Goal: Information Seeking & Learning: Learn about a topic

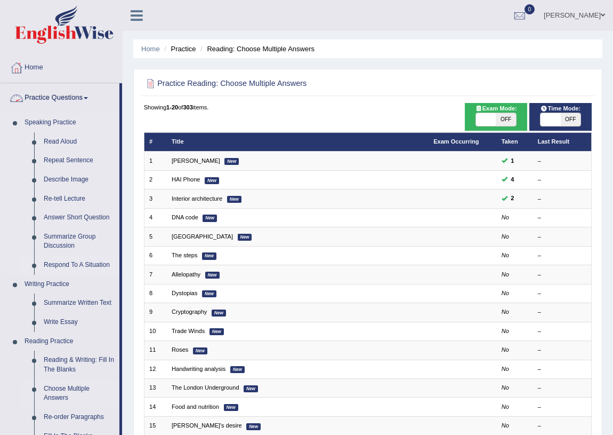
scroll to position [48, 0]
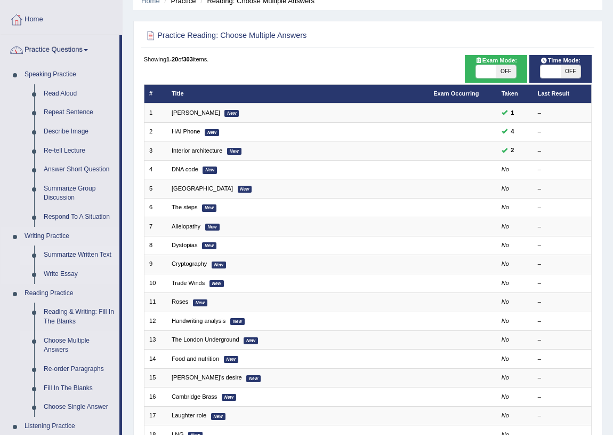
click at [70, 253] on link "Summarize Written Text" at bounding box center [79, 254] width 81 height 19
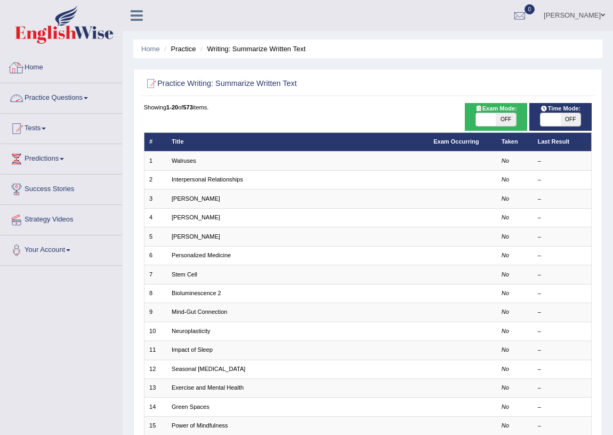
click at [67, 101] on link "Practice Questions" at bounding box center [62, 96] width 122 height 27
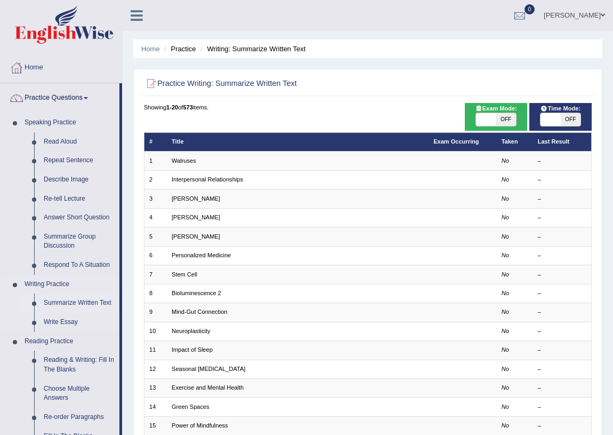
click at [78, 300] on link "Summarize Written Text" at bounding box center [79, 302] width 81 height 19
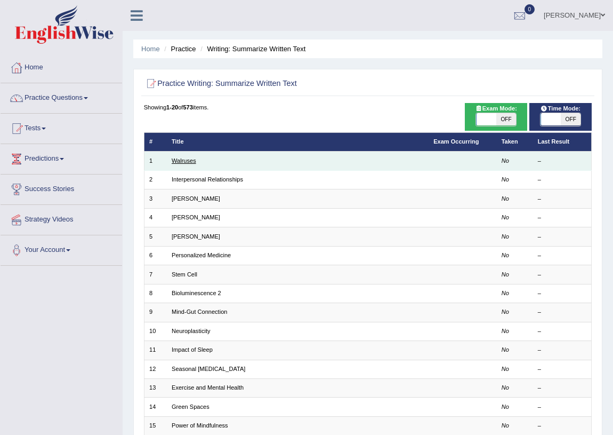
click at [192, 163] on link "Walruses" at bounding box center [184, 160] width 25 height 6
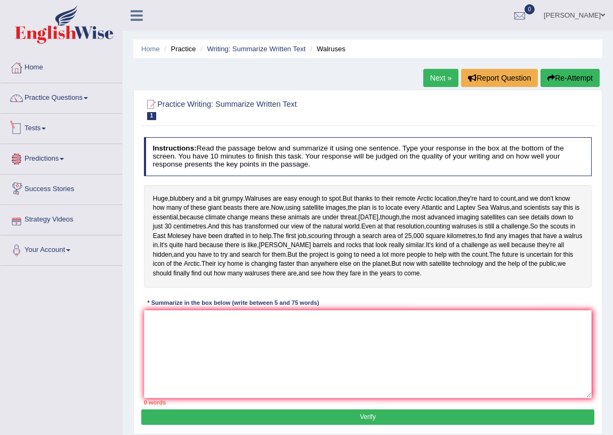
click at [34, 122] on link "Tests" at bounding box center [62, 127] width 122 height 27
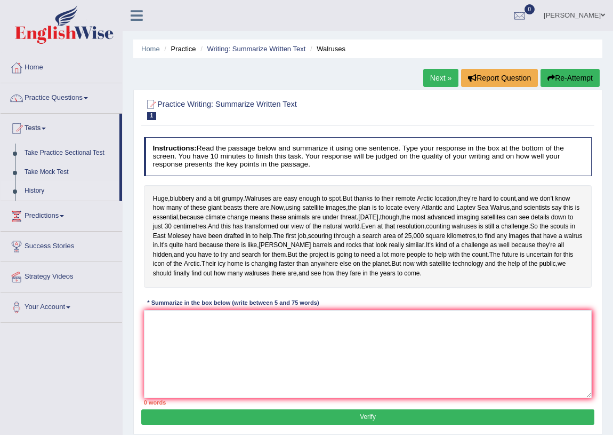
click at [42, 185] on link "History" at bounding box center [70, 190] width 100 height 19
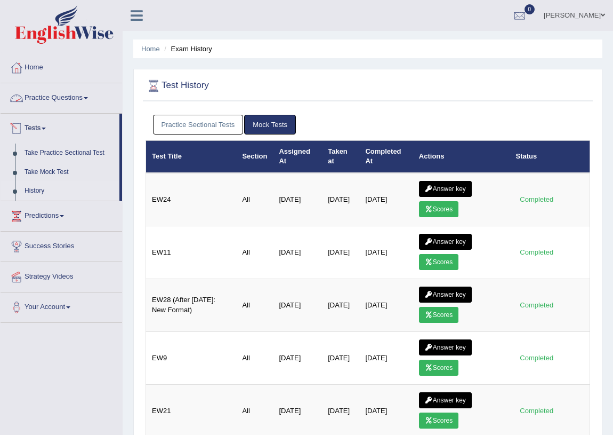
click at [85, 101] on link "Practice Questions" at bounding box center [62, 96] width 122 height 27
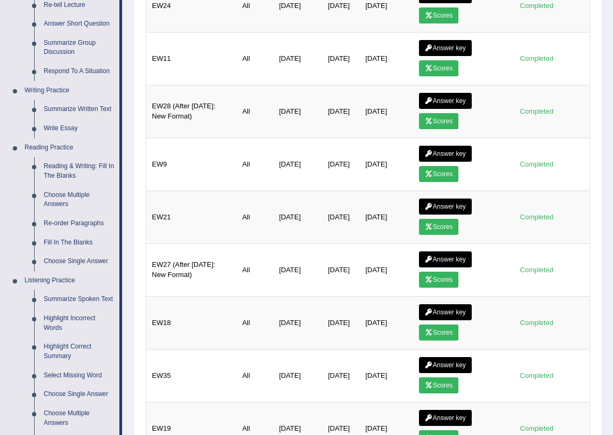
scroll to position [48, 0]
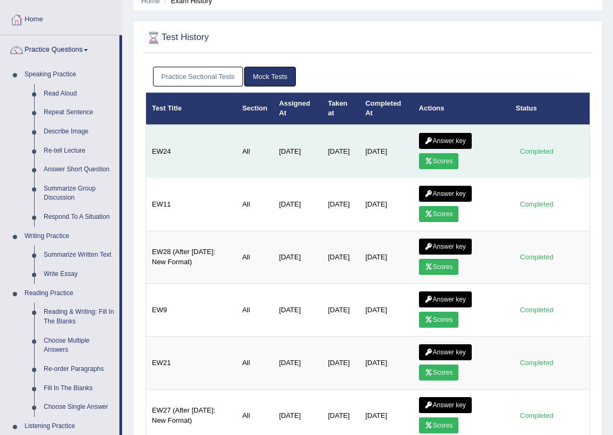
click at [439, 162] on link "Scores" at bounding box center [438, 161] width 39 height 16
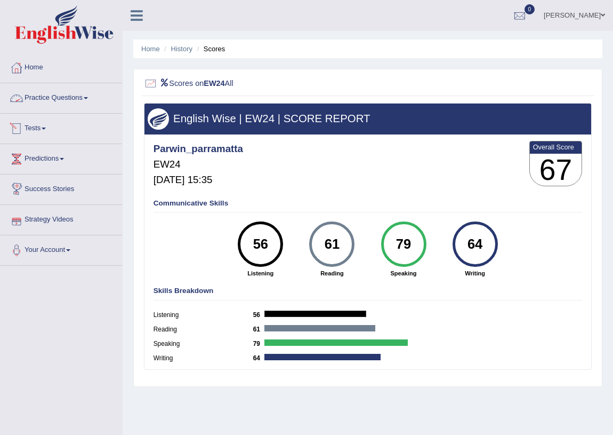
click at [80, 92] on link "Practice Questions" at bounding box center [62, 96] width 122 height 27
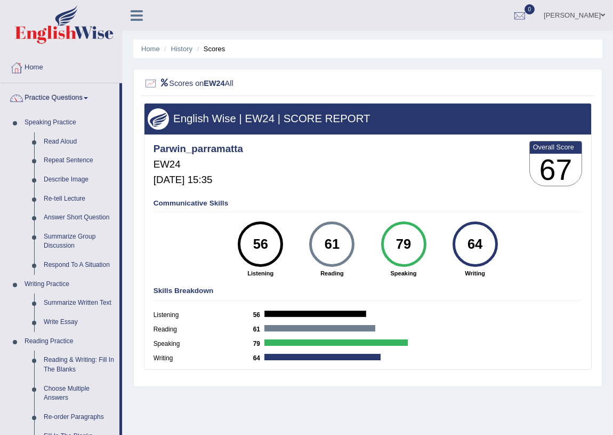
click at [492, 234] on div "64" at bounding box center [475, 243] width 45 height 45
click at [82, 96] on link "Practice Questions" at bounding box center [60, 96] width 119 height 27
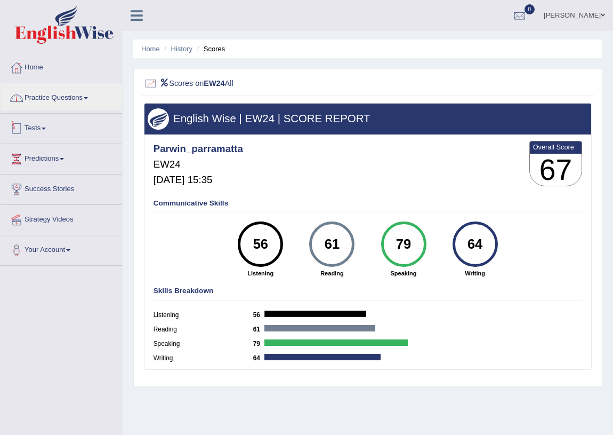
click at [45, 127] on span at bounding box center [44, 128] width 4 height 2
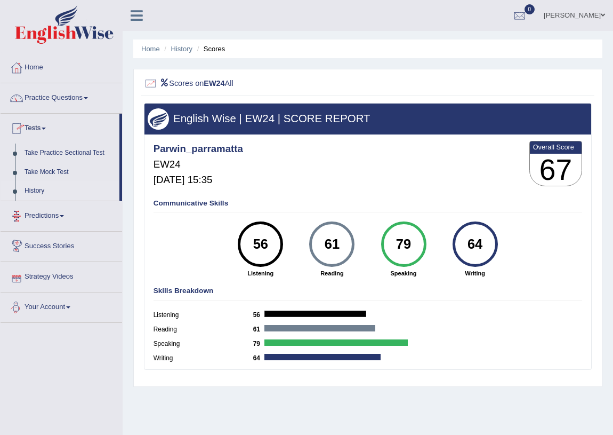
click at [43, 189] on link "History" at bounding box center [70, 190] width 100 height 19
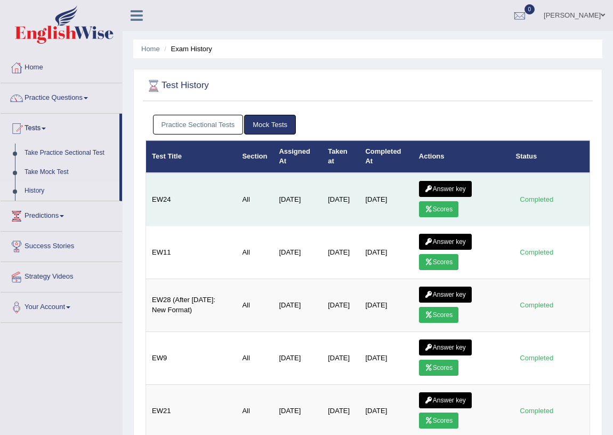
click at [448, 187] on link "Answer key" at bounding box center [445, 189] width 53 height 16
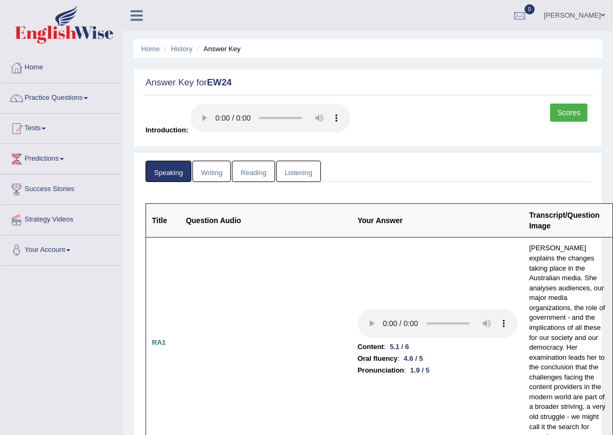
click at [213, 173] on link "Writing" at bounding box center [211, 171] width 38 height 22
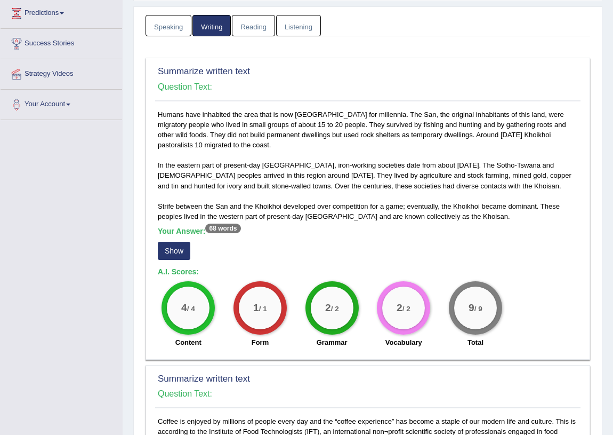
scroll to position [291, 0]
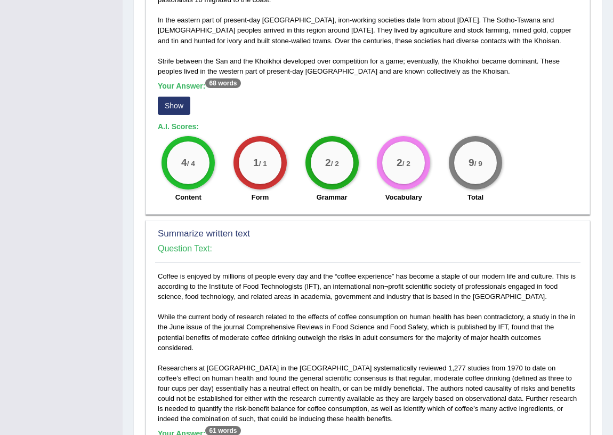
click at [177, 106] on button "Show" at bounding box center [174, 106] width 33 height 18
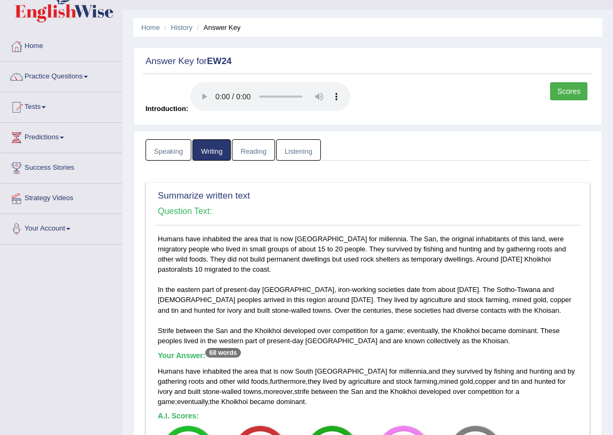
scroll to position [0, 0]
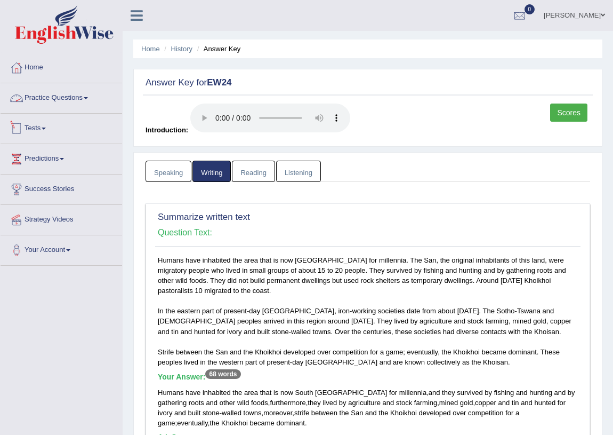
click at [61, 106] on link "Practice Questions" at bounding box center [62, 96] width 122 height 27
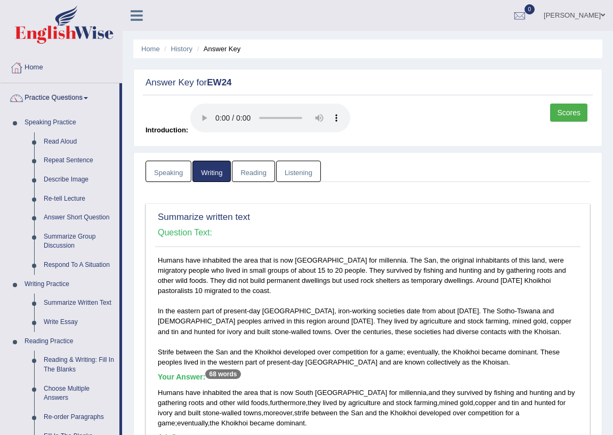
click at [65, 96] on link "Practice Questions" at bounding box center [60, 96] width 119 height 27
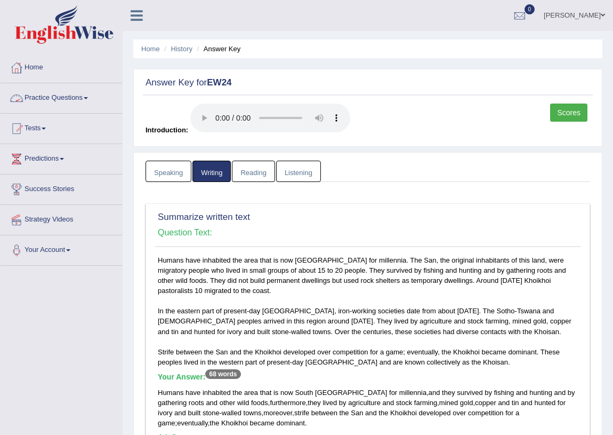
click at [50, 91] on link "Practice Questions" at bounding box center [62, 96] width 122 height 27
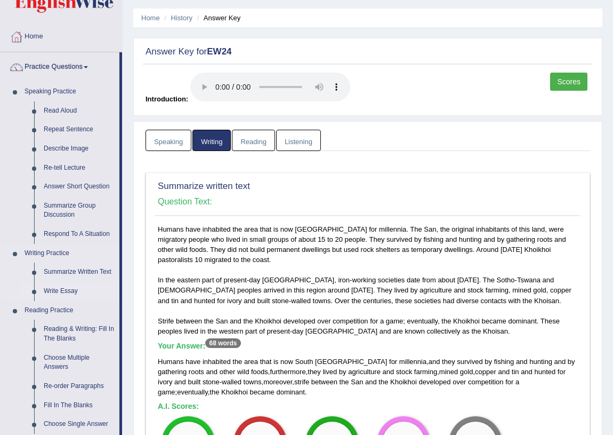
scroll to position [48, 0]
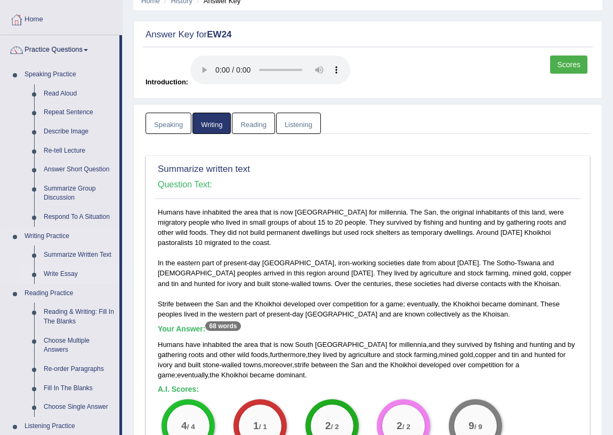
click at [76, 271] on link "Write Essay" at bounding box center [79, 273] width 81 height 19
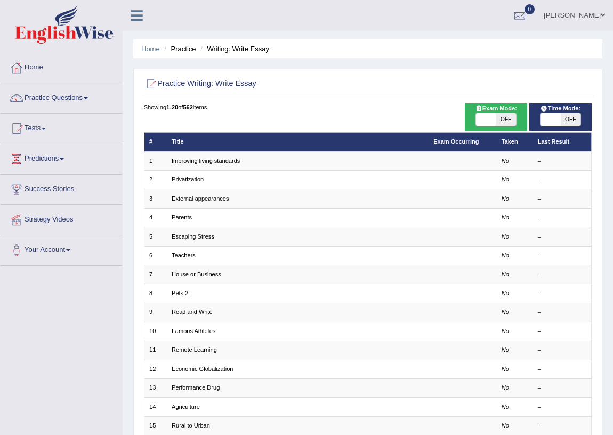
click at [506, 119] on span "OFF" at bounding box center [506, 119] width 20 height 13
checkbox input "true"
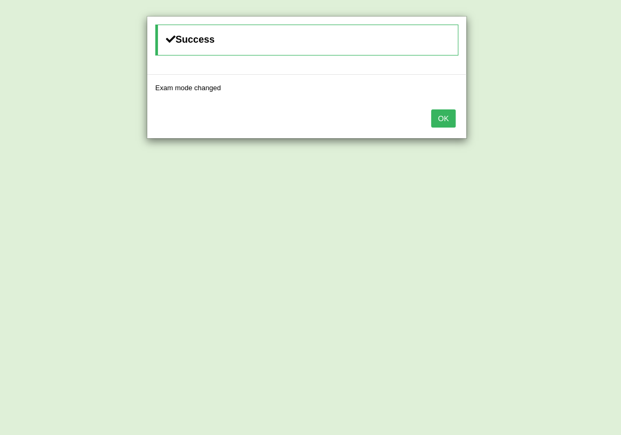
click at [440, 117] on button "OK" at bounding box center [443, 118] width 25 height 18
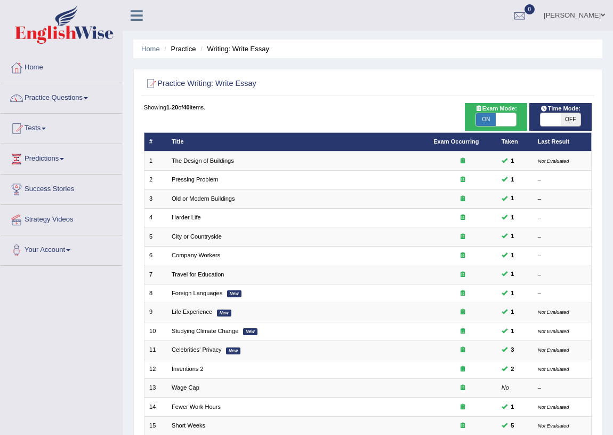
click at [569, 122] on span "OFF" at bounding box center [571, 119] width 20 height 13
checkbox input "true"
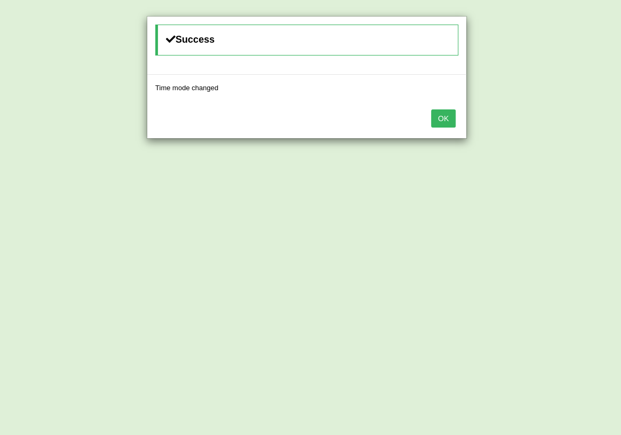
click at [451, 124] on button "OK" at bounding box center [443, 118] width 25 height 18
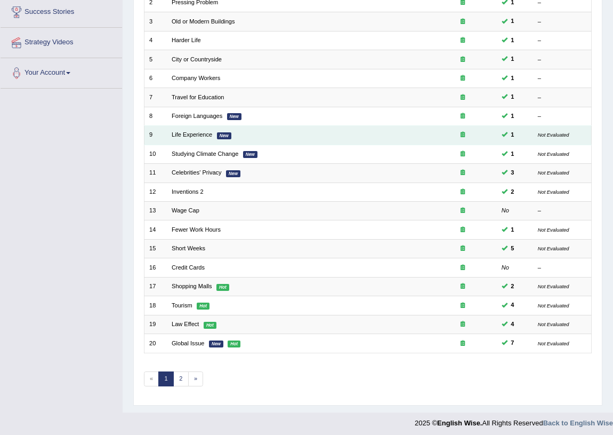
scroll to position [180, 0]
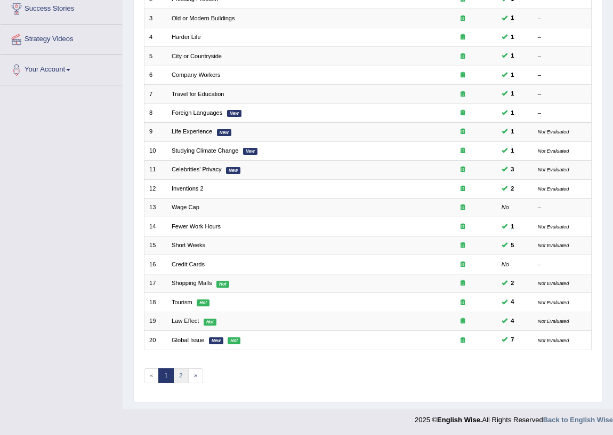
click at [177, 369] on link "2" at bounding box center [180, 375] width 15 height 15
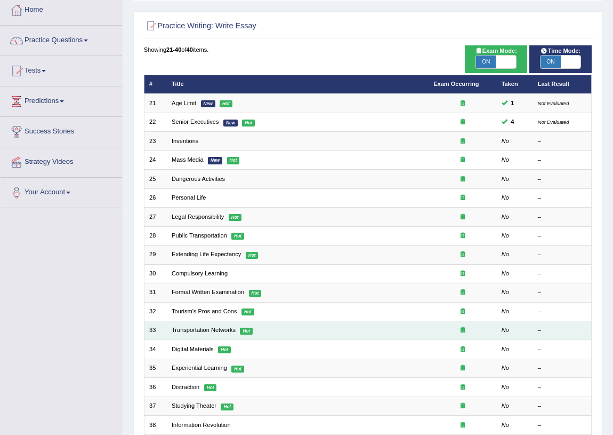
scroll to position [35, 0]
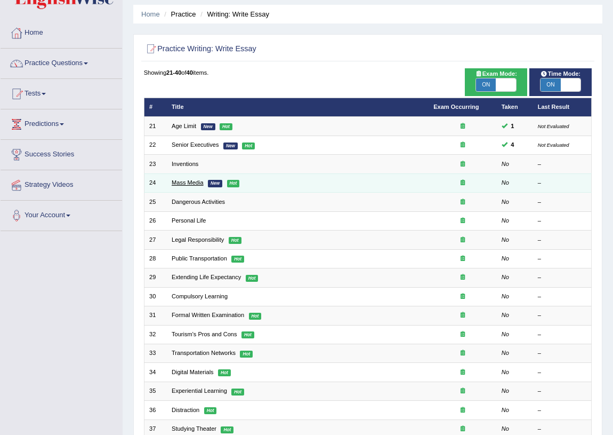
click at [184, 180] on link "Mass Media" at bounding box center [188, 182] width 32 height 6
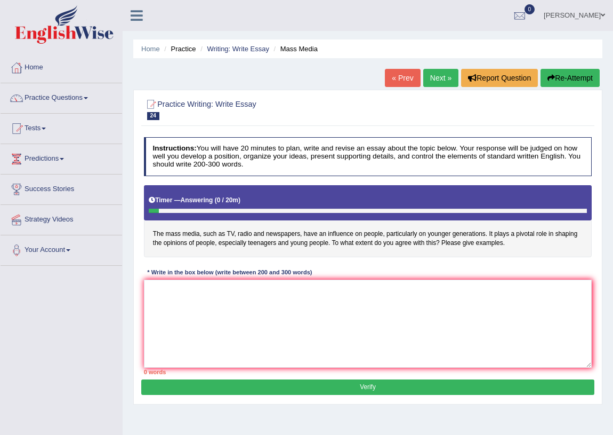
click at [523, 235] on h4 "The mass media, such as TV, radio and newspapers, have an influence on people, …" at bounding box center [368, 221] width 448 height 72
click at [67, 93] on link "Practice Questions" at bounding box center [62, 96] width 122 height 27
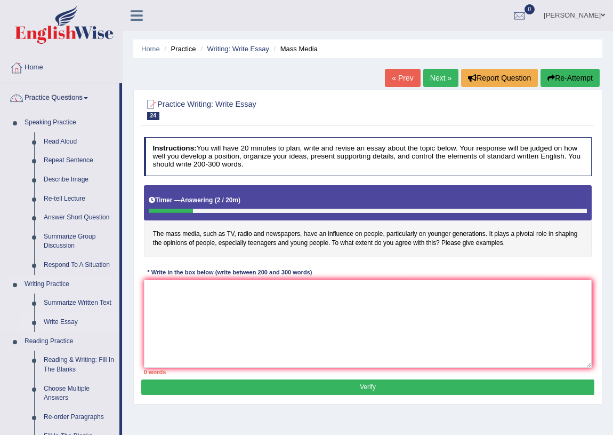
click at [65, 317] on link "Write Essay" at bounding box center [79, 321] width 81 height 19
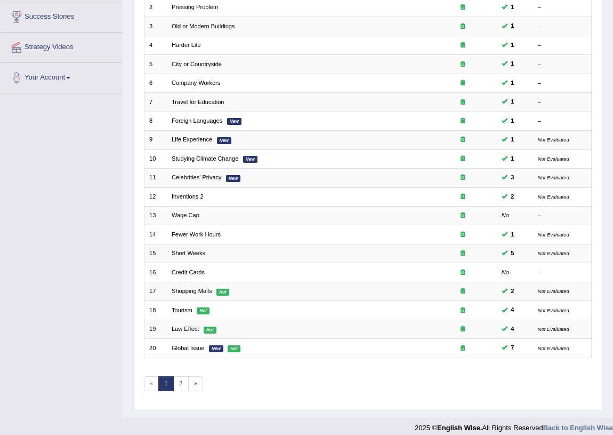
scroll to position [180, 0]
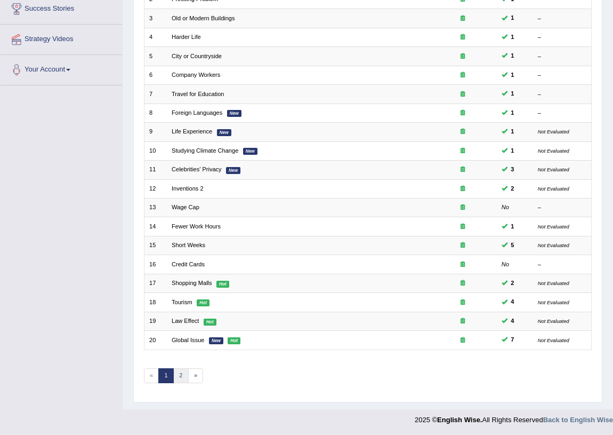
click at [181, 368] on link "2" at bounding box center [180, 375] width 15 height 15
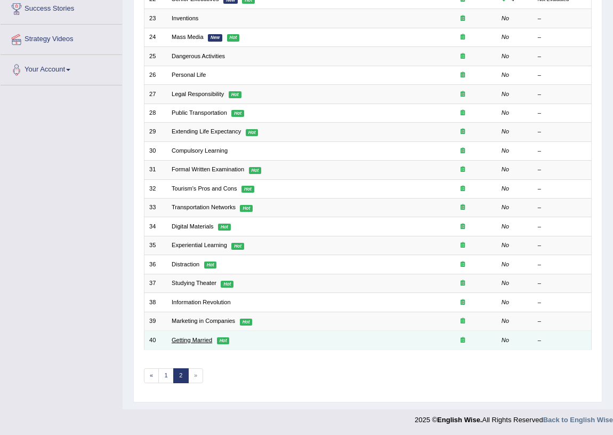
click at [196, 340] on link "Getting Married" at bounding box center [192, 339] width 41 height 6
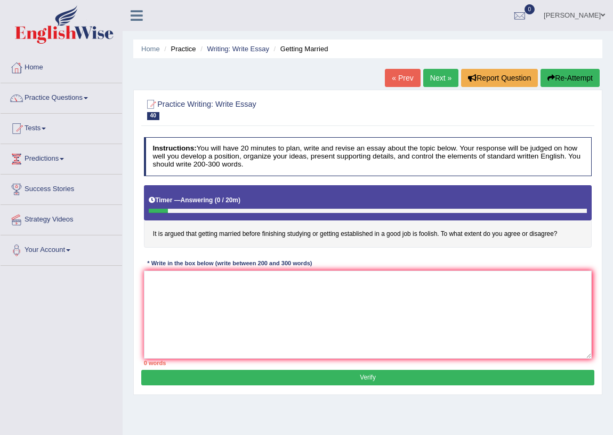
click at [582, 80] on button "Re-Attempt" at bounding box center [570, 78] width 59 height 18
click at [194, 298] on textarea at bounding box center [368, 314] width 448 height 88
click at [561, 80] on button "Re-Attempt" at bounding box center [570, 78] width 59 height 18
click at [296, 298] on textarea at bounding box center [368, 314] width 448 height 88
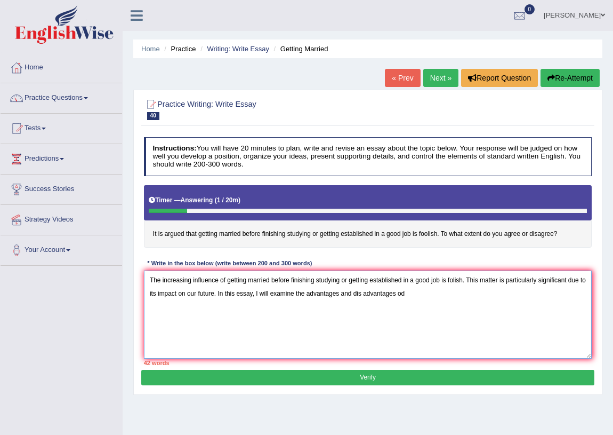
drag, startPoint x: 227, startPoint y: 280, endPoint x: 462, endPoint y: 275, distance: 235.2
click at [462, 275] on textarea "The increasing influence of getting married before finishing studying or gettin…" at bounding box center [368, 314] width 448 height 88
click at [414, 294] on textarea "The increasing influence of getting married before finishing studying or gettin…" at bounding box center [368, 314] width 448 height 88
paste textarea "getting married before finishing studying or getting established in a good job …"
click at [410, 293] on textarea "The increasing influence of getting married before finishing studying or gettin…" at bounding box center [368, 314] width 448 height 88
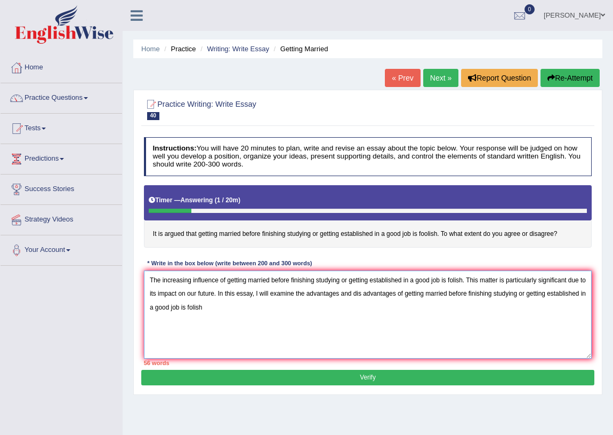
click at [254, 307] on textarea "The increasing influence of getting married before finishing studying or gettin…" at bounding box center [368, 314] width 448 height 88
click at [463, 278] on textarea "The increasing influence of getting married before finishing studying or gettin…" at bounding box center [368, 314] width 448 height 88
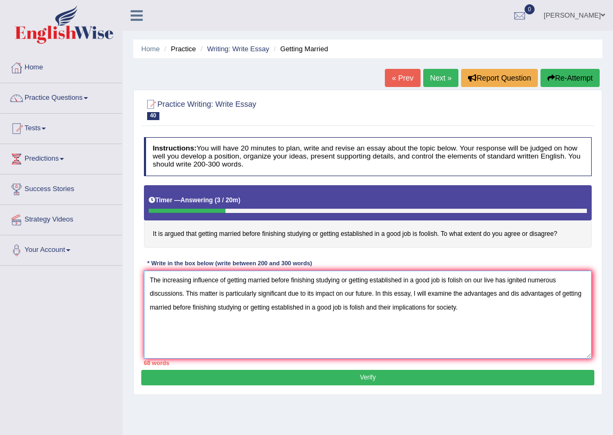
click at [470, 304] on textarea "The increasing influence of getting married before finishing studying or gettin…" at bounding box center [368, 314] width 448 height 88
click at [239, 321] on textarea "The increasing influence of getting married before finishing studying or gettin…" at bounding box center [368, 314] width 448 height 88
click at [259, 314] on textarea "The increasing influence of getting married before finishing studying or gettin…" at bounding box center [368, 314] width 448 height 88
click at [460, 309] on textarea "The increasing influence of getting married before finishing studying or gettin…" at bounding box center [368, 314] width 448 height 88
click at [412, 292] on textarea "The increasing influence of getting married before finishing studying or gettin…" at bounding box center [368, 314] width 448 height 88
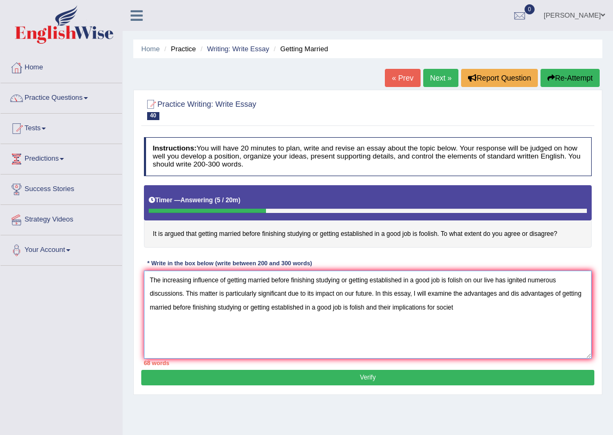
click at [412, 292] on textarea "The increasing influence of getting married before finishing studying or gettin…" at bounding box center [368, 314] width 448 height 88
click at [413, 294] on textarea "The increasing influence of getting married before finishing studying or gettin…" at bounding box center [368, 314] width 448 height 88
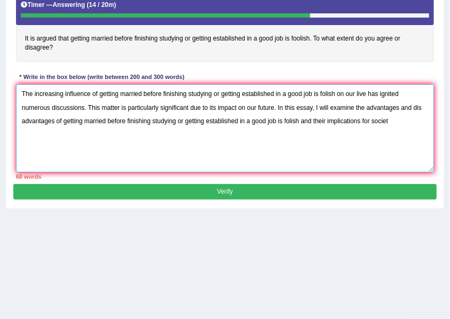
scroll to position [99, 0]
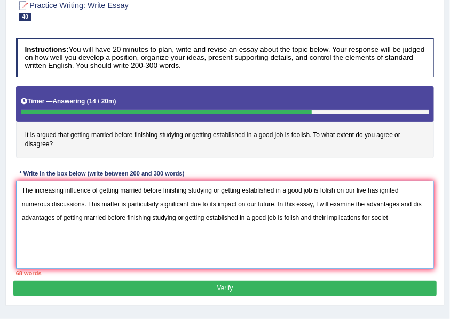
click at [26, 188] on textarea "The increasing influence of getting married before finishing studying or gettin…" at bounding box center [225, 225] width 418 height 88
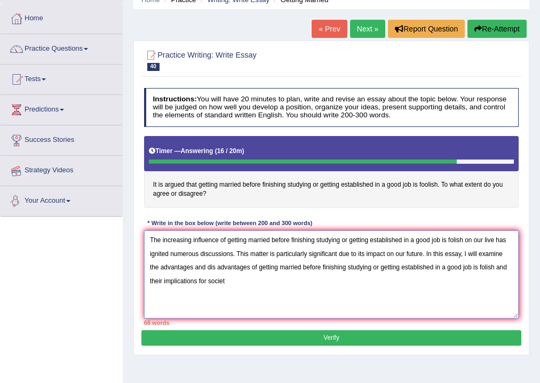
scroll to position [0, 0]
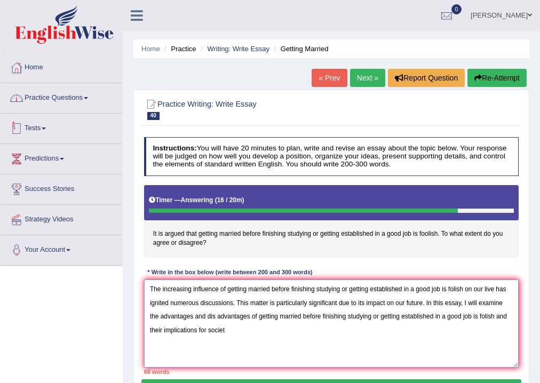
type textarea "The increasing influence of getting married before finishing studying or gettin…"
click at [86, 92] on link "Practice Questions" at bounding box center [62, 96] width 122 height 27
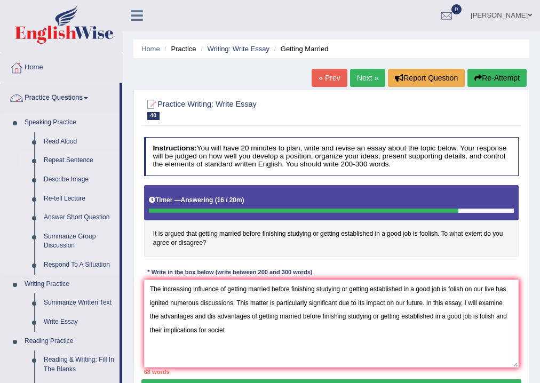
scroll to position [85, 0]
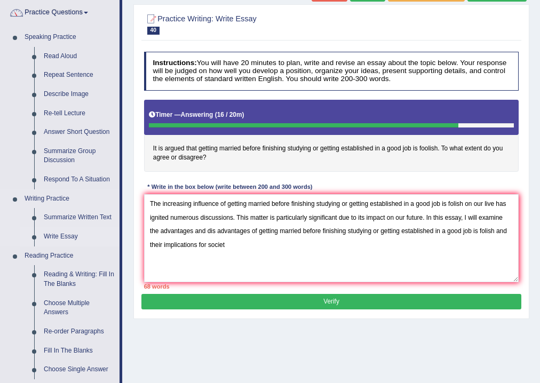
click at [66, 240] on link "Write Essay" at bounding box center [79, 236] width 81 height 19
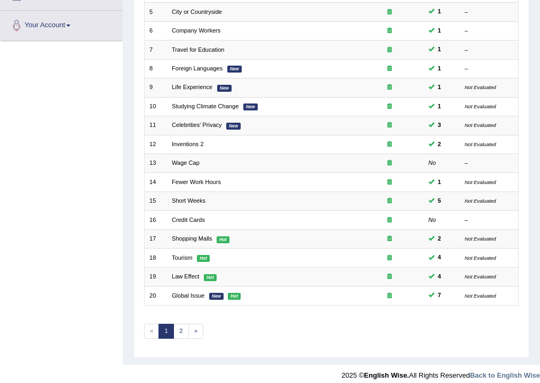
scroll to position [231, 0]
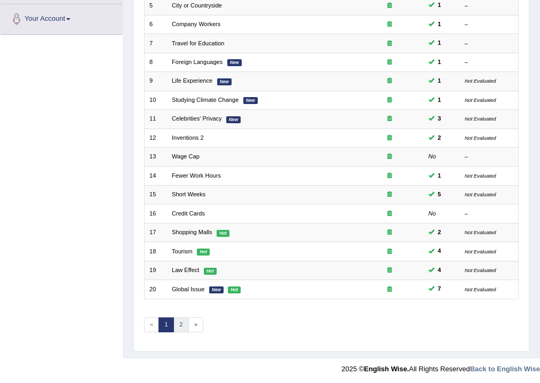
click at [175, 324] on link "2" at bounding box center [180, 324] width 15 height 15
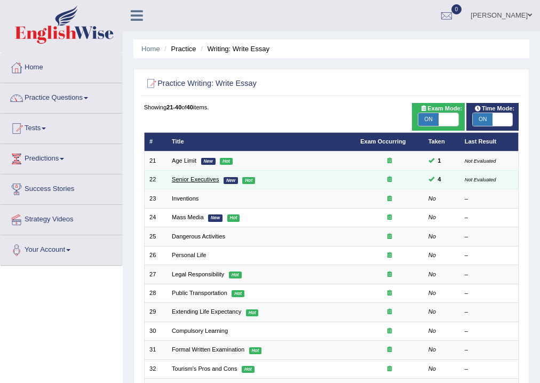
click at [203, 176] on link "Senior Executives" at bounding box center [195, 179] width 47 height 6
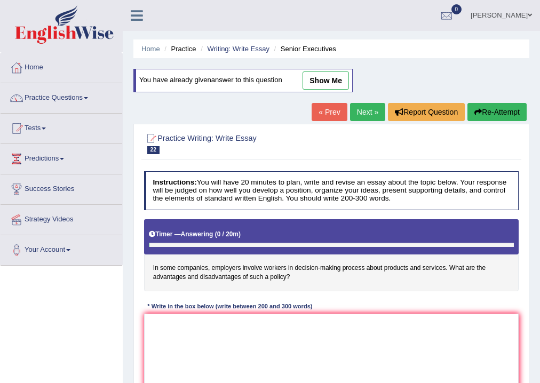
click at [328, 79] on link "show me" at bounding box center [325, 80] width 46 height 18
type textarea "The increasing influence of decision-making by workers on our lives has ignited…"
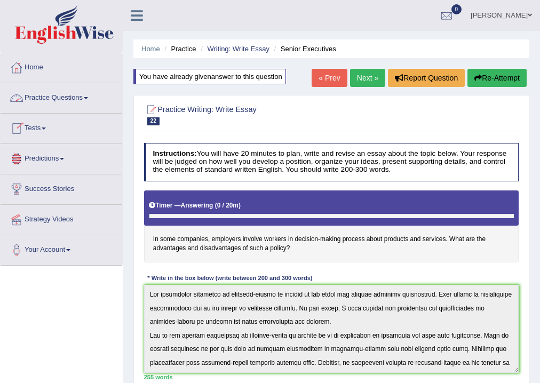
click at [45, 131] on link "Tests" at bounding box center [62, 127] width 122 height 27
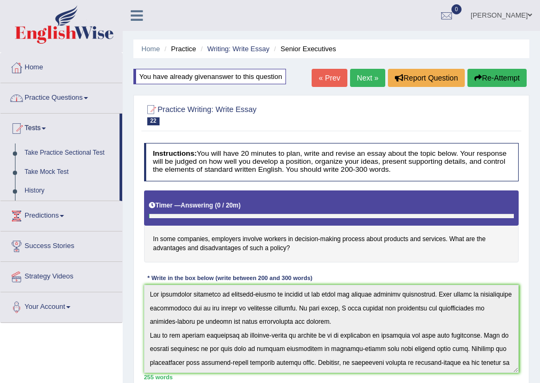
click at [58, 99] on link "Practice Questions" at bounding box center [62, 96] width 122 height 27
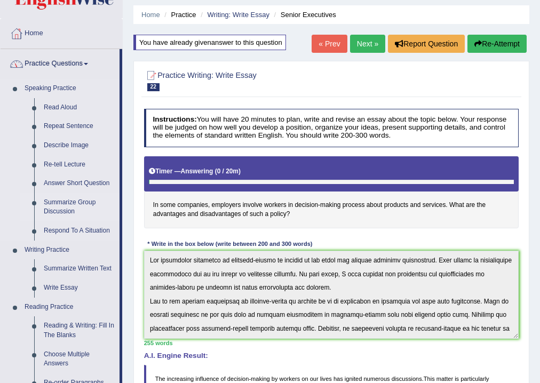
scroll to position [85, 0]
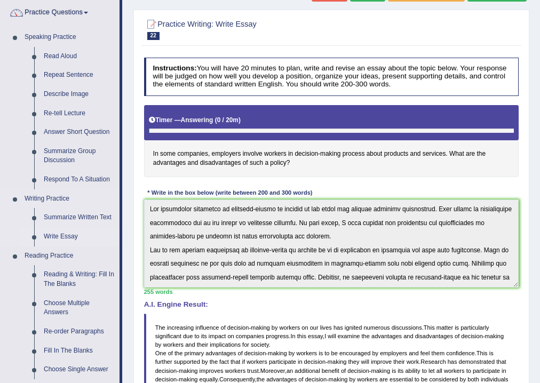
click at [70, 232] on link "Write Essay" at bounding box center [79, 236] width 81 height 19
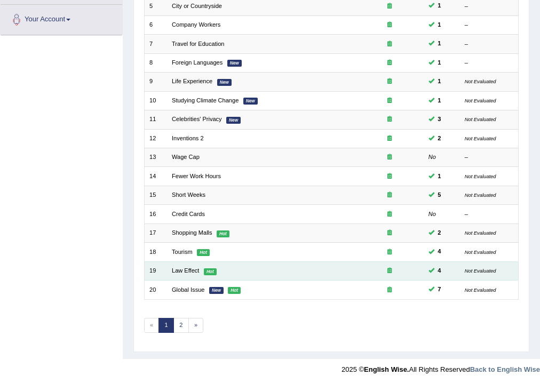
scroll to position [231, 0]
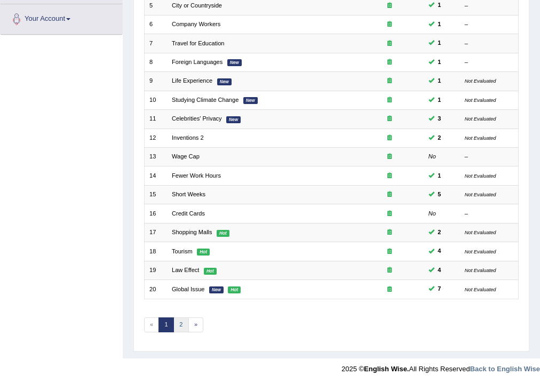
click at [179, 322] on link "2" at bounding box center [180, 324] width 15 height 15
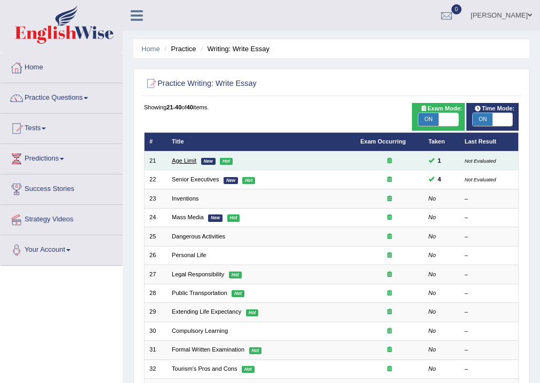
click at [191, 160] on link "Age Limit" at bounding box center [184, 160] width 25 height 6
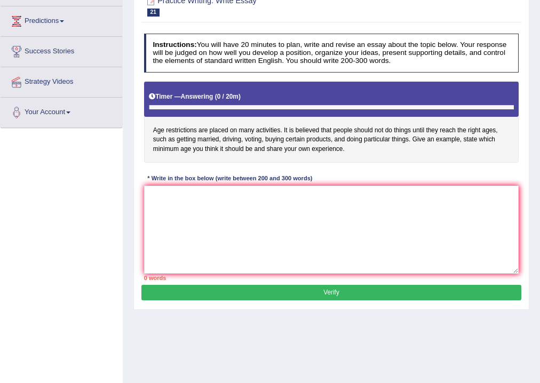
scroll to position [49, 0]
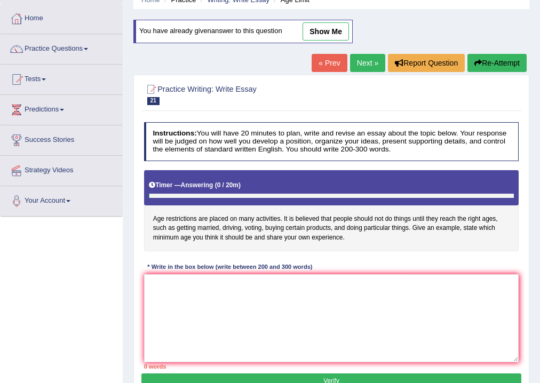
click at [333, 27] on link "show me" at bounding box center [325, 31] width 46 height 18
type textarea "The increasing influence of age restrictions on our lives has ignited numerous …"
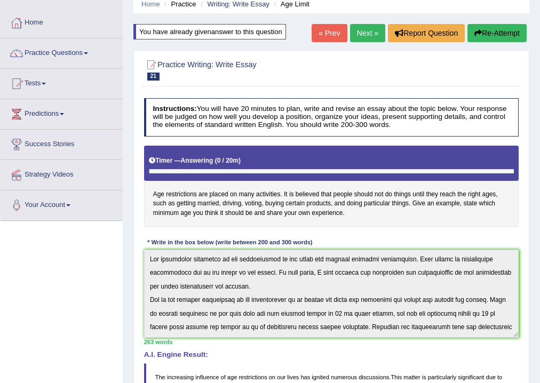
scroll to position [0, 0]
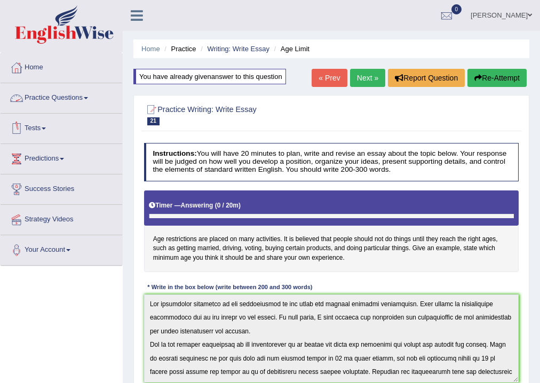
click at [66, 97] on link "Practice Questions" at bounding box center [62, 96] width 122 height 27
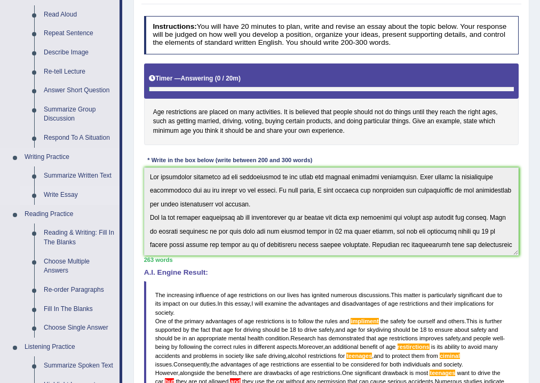
scroll to position [128, 0]
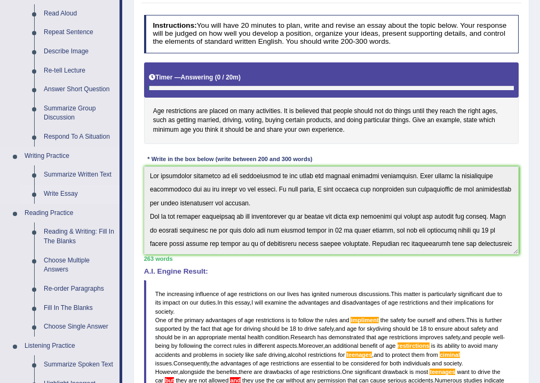
click at [65, 192] on link "Write Essay" at bounding box center [79, 193] width 81 height 19
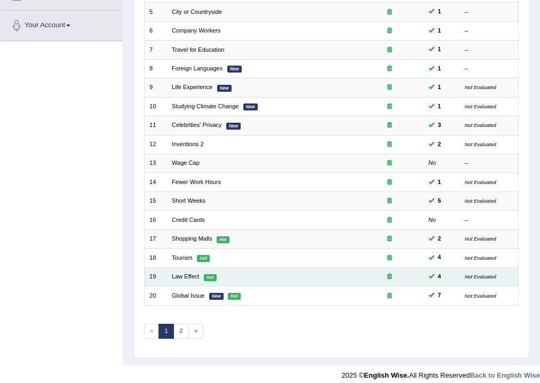
scroll to position [231, 0]
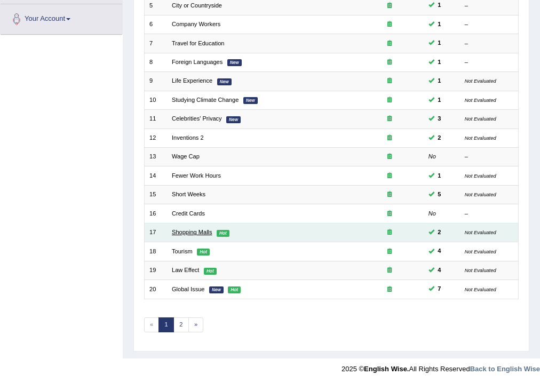
click at [189, 232] on link "Shopping Malls" at bounding box center [192, 232] width 41 height 6
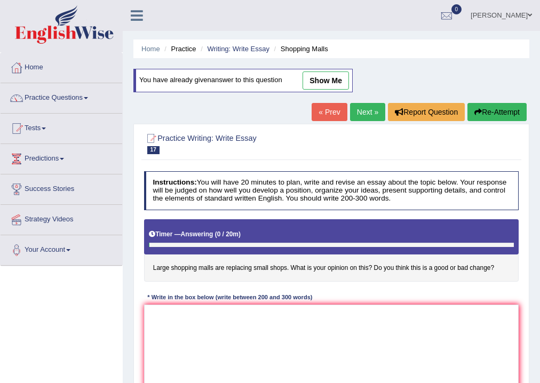
click at [331, 75] on link "show me" at bounding box center [325, 80] width 46 height 18
type textarea "The increasing influence of large shoping malls replacing small shops on our li…"
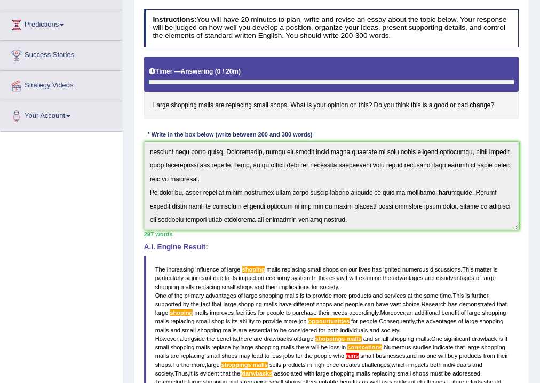
scroll to position [6, 0]
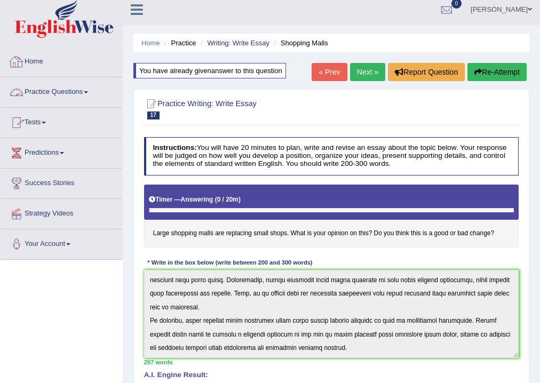
click at [83, 90] on link "Practice Questions" at bounding box center [62, 90] width 122 height 27
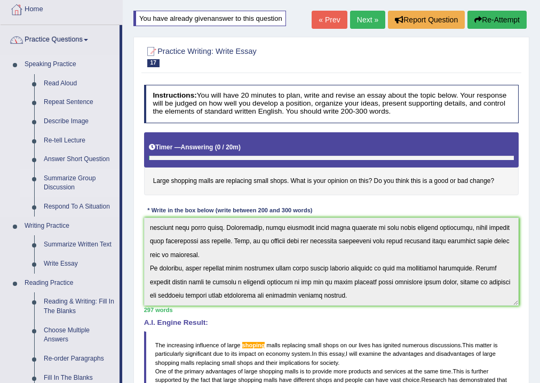
scroll to position [176, 0]
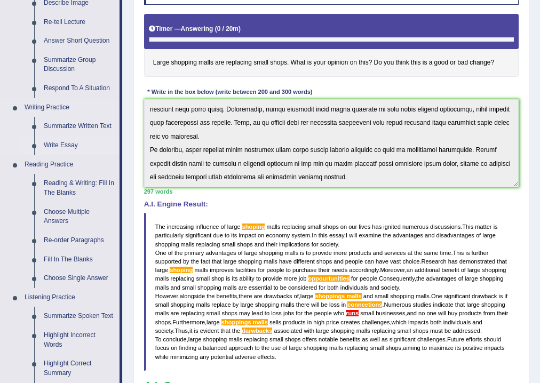
click at [68, 139] on link "Write Essay" at bounding box center [79, 145] width 81 height 19
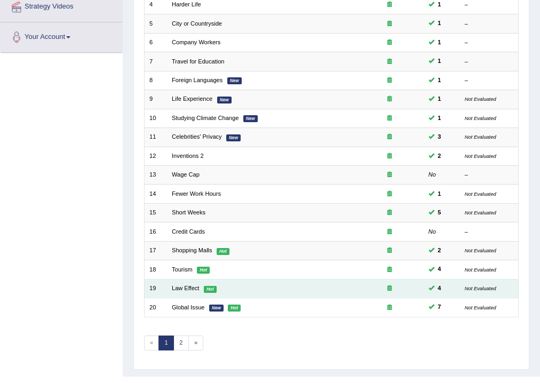
scroll to position [213, 0]
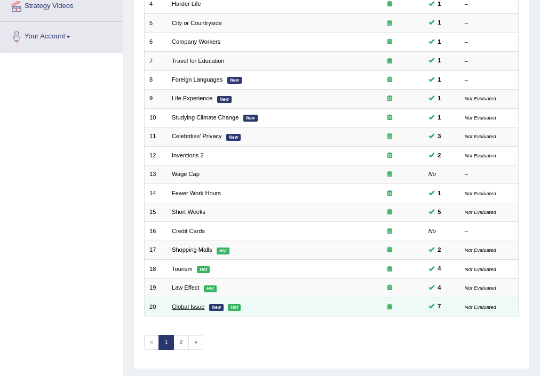
click at [190, 304] on link "Global Issue" at bounding box center [188, 306] width 33 height 6
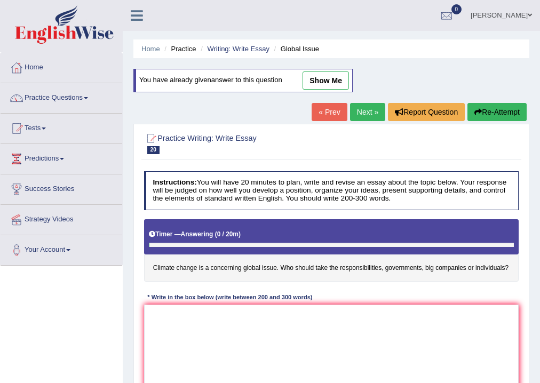
click at [327, 77] on link "show me" at bounding box center [325, 80] width 46 height 18
type textarea "The increasing influence of climate change on our lives has ignited numerous di…"
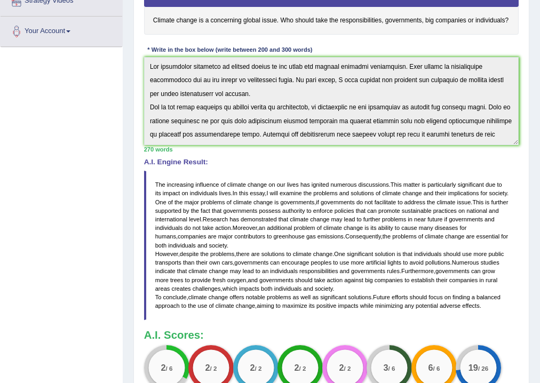
scroll to position [49, 0]
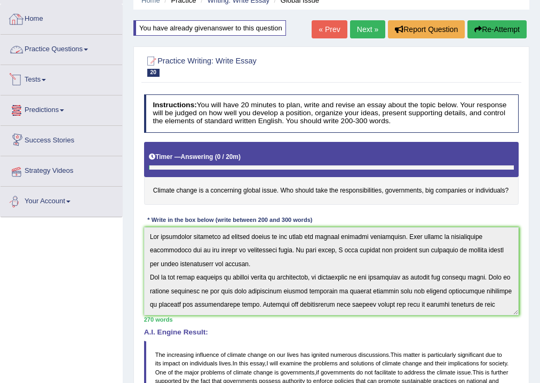
click at [86, 44] on link "Practice Questions" at bounding box center [62, 48] width 122 height 27
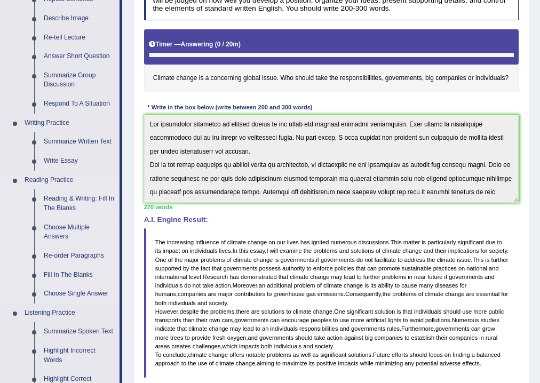
scroll to position [176, 0]
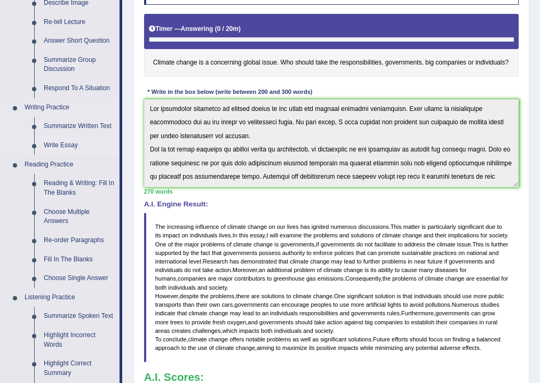
click at [77, 145] on link "Write Essay" at bounding box center [79, 145] width 81 height 19
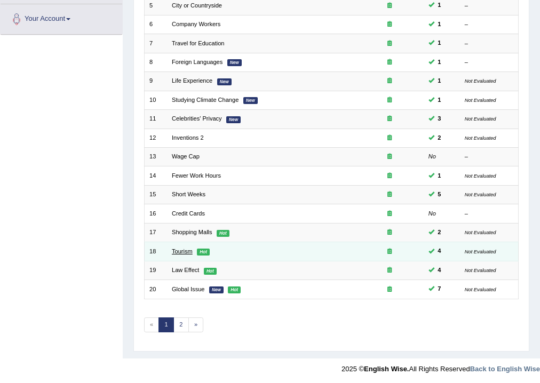
click at [176, 248] on link "Tourism" at bounding box center [182, 251] width 21 height 6
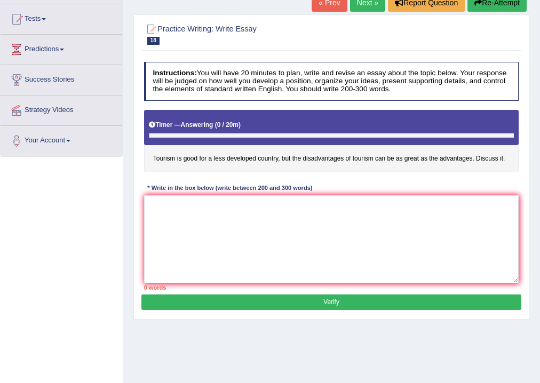
scroll to position [6, 0]
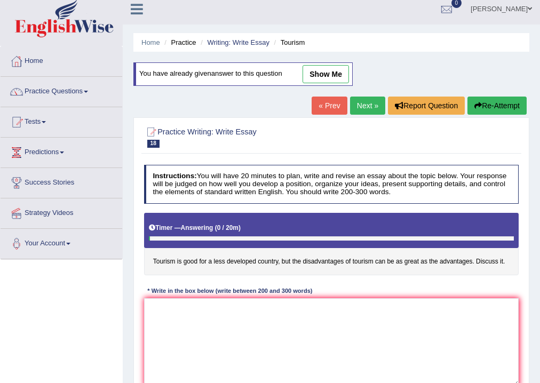
click at [336, 69] on link "show me" at bounding box center [325, 74] width 46 height 18
type textarea "The increasing influence of tourism on our lives has ignited numerous discussio…"
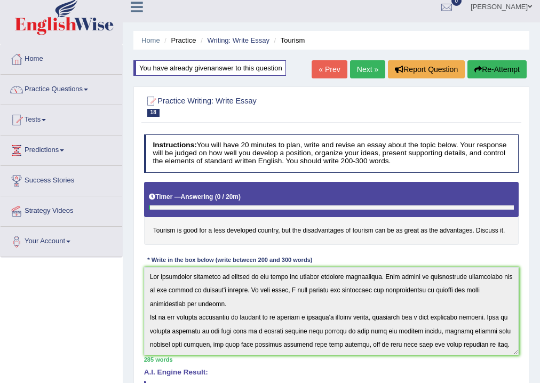
scroll to position [0, 0]
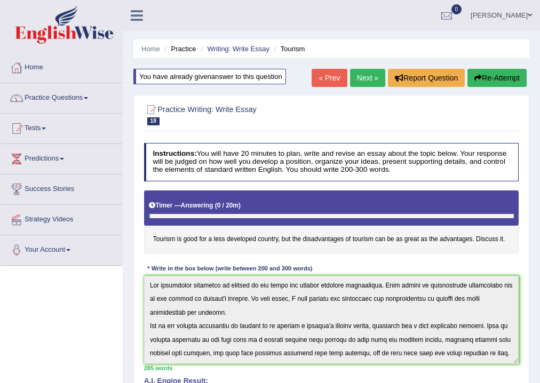
click at [75, 96] on link "Practice Questions" at bounding box center [62, 96] width 122 height 27
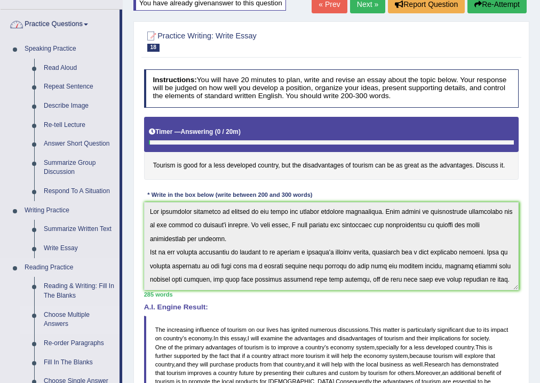
scroll to position [85, 0]
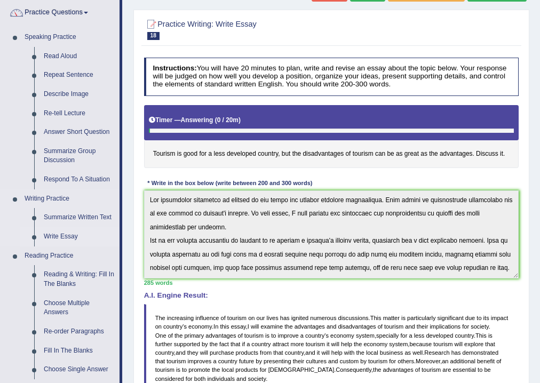
click at [76, 236] on link "Write Essay" at bounding box center [79, 236] width 81 height 19
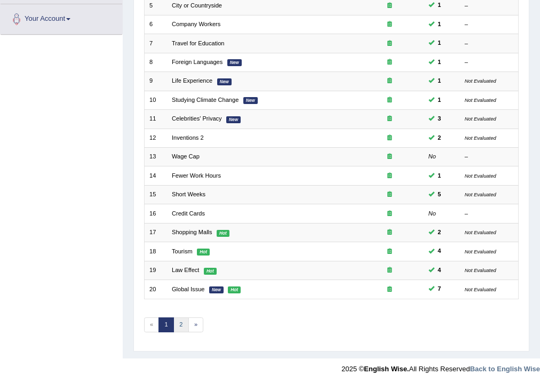
click at [177, 322] on link "2" at bounding box center [180, 324] width 15 height 15
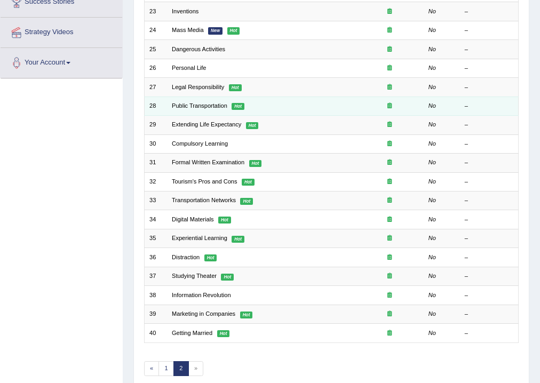
scroll to position [188, 0]
